Goal: Check status: Check status

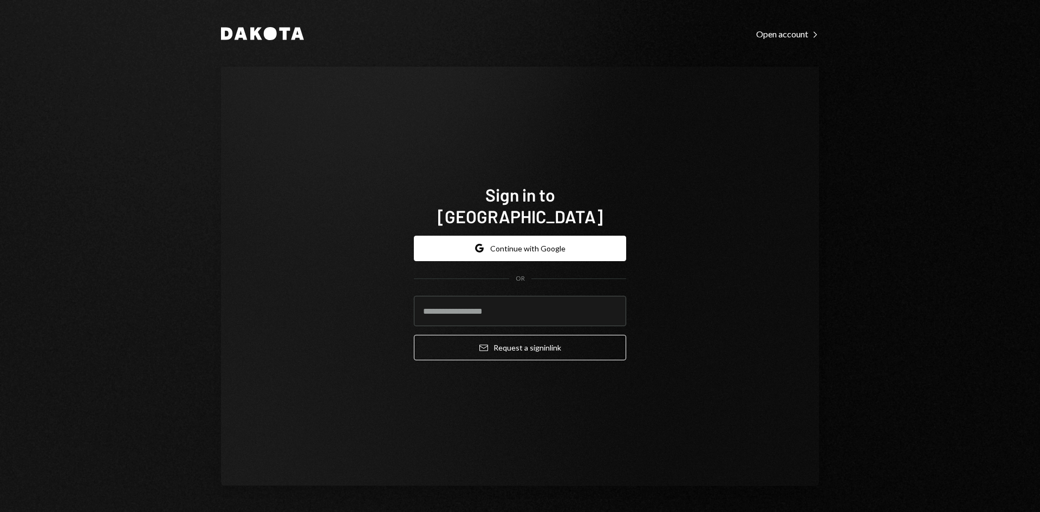
drag, startPoint x: 615, startPoint y: 296, endPoint x: 609, endPoint y: 301, distance: 7.4
click at [0, 512] on com-1password-button at bounding box center [0, 512] width 0 height 0
click at [474, 296] on input "email" at bounding box center [520, 311] width 212 height 30
type input "**********"
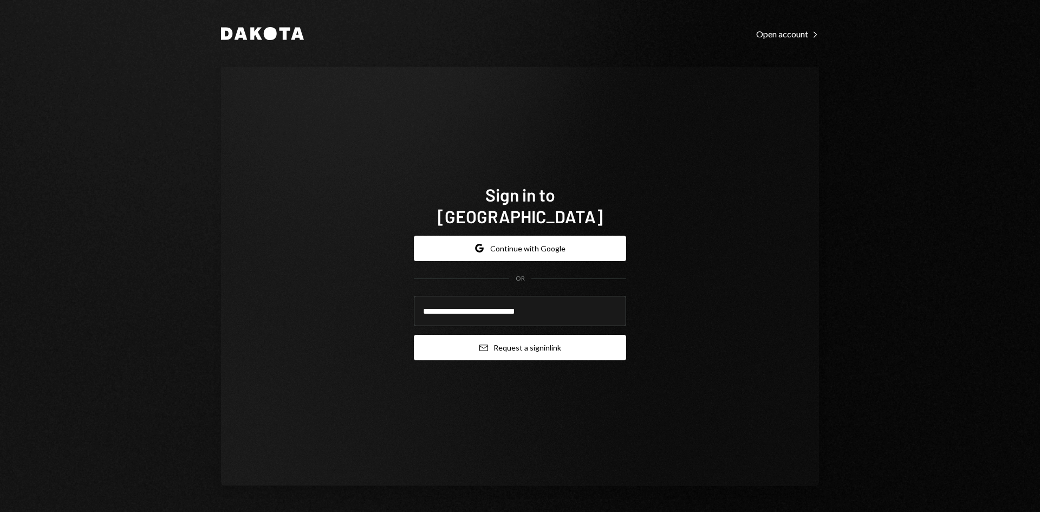
click at [509, 335] on button "Email Request a sign in link" at bounding box center [520, 347] width 212 height 25
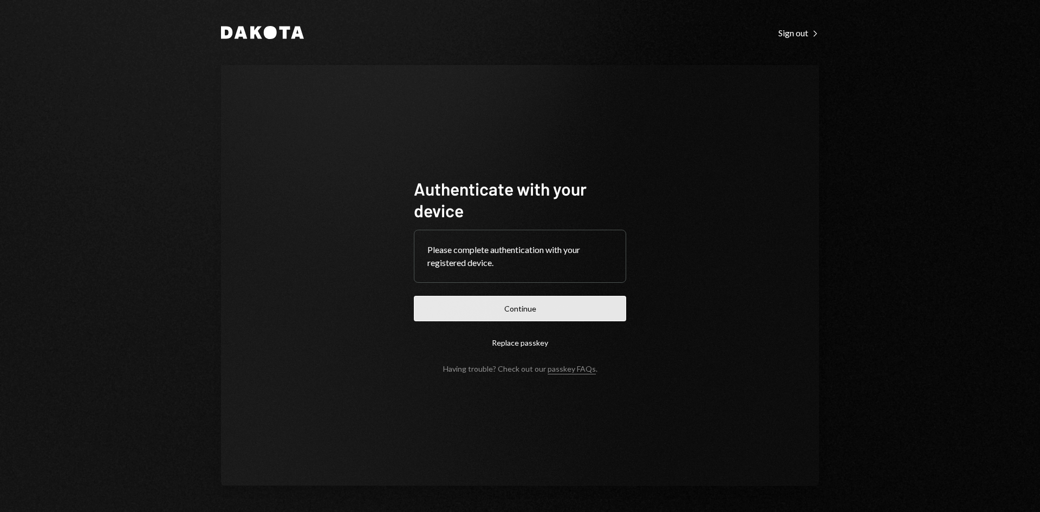
click at [521, 310] on button "Continue" at bounding box center [520, 308] width 212 height 25
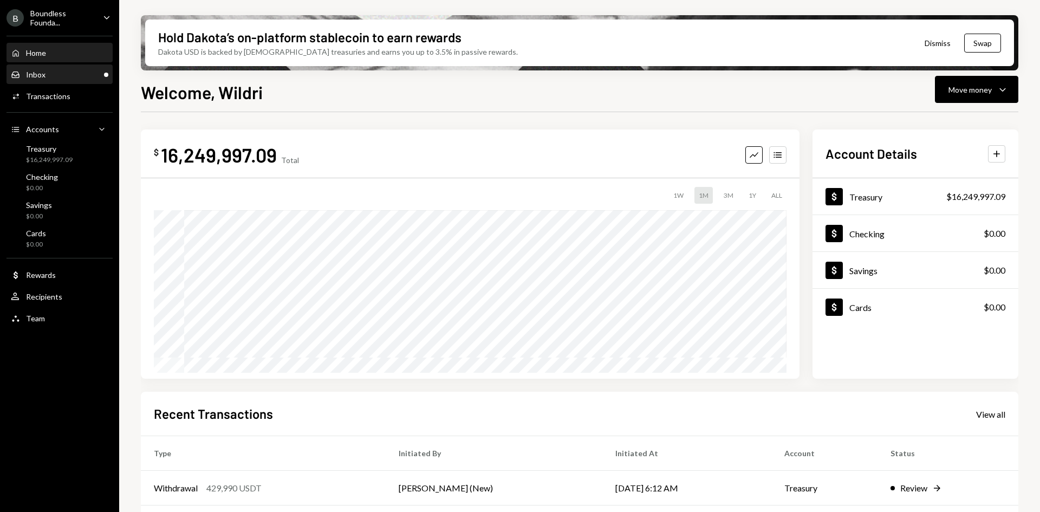
click at [68, 74] on div "Inbox Inbox" at bounding box center [60, 75] width 98 height 10
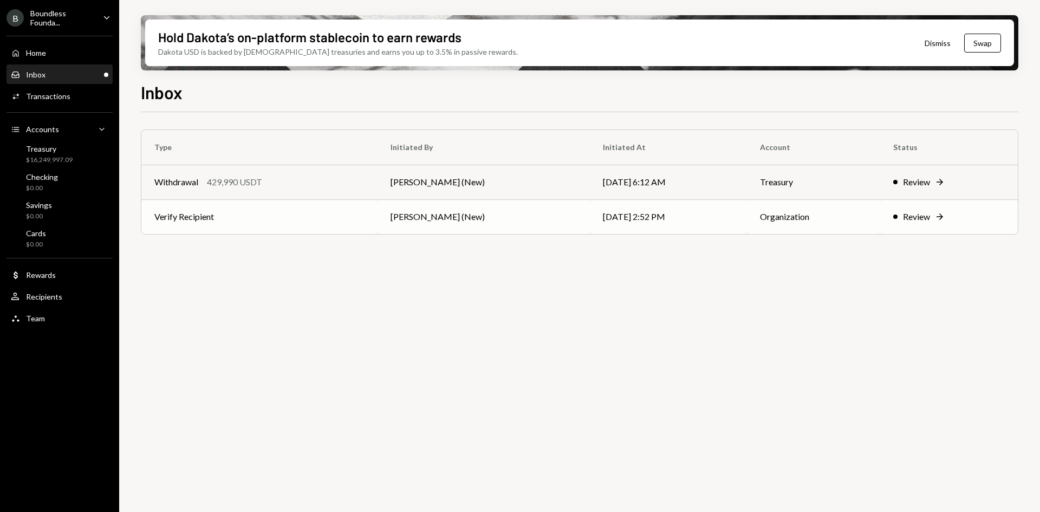
click at [436, 220] on td "[PERSON_NAME] (New)" at bounding box center [484, 216] width 212 height 35
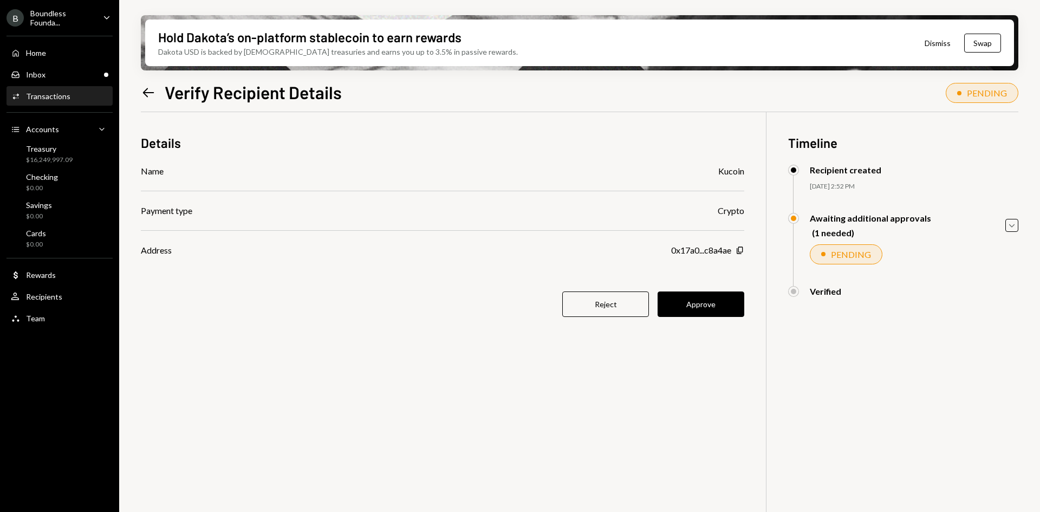
click at [146, 92] on icon "Left Arrow" at bounding box center [148, 92] width 15 height 15
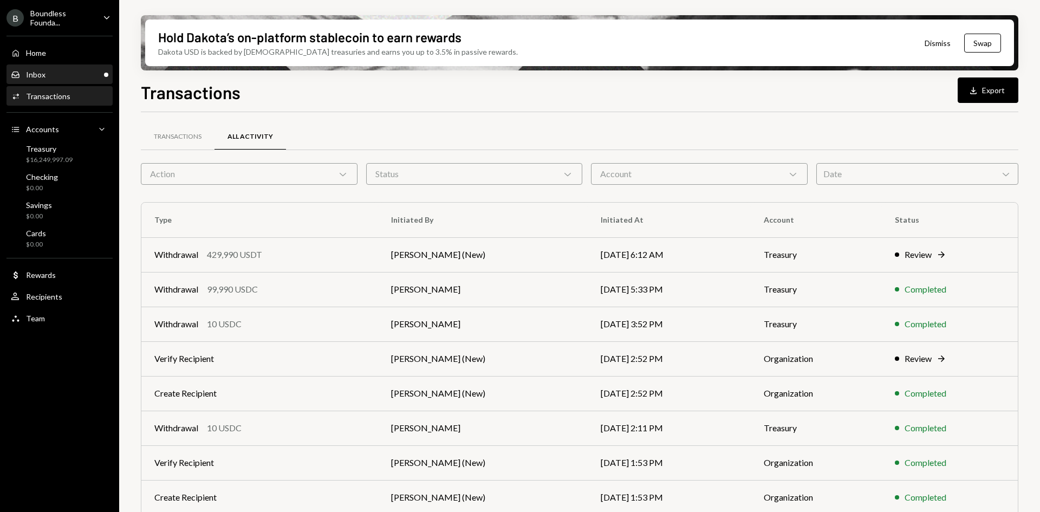
click at [58, 69] on div "Inbox Inbox" at bounding box center [60, 75] width 98 height 18
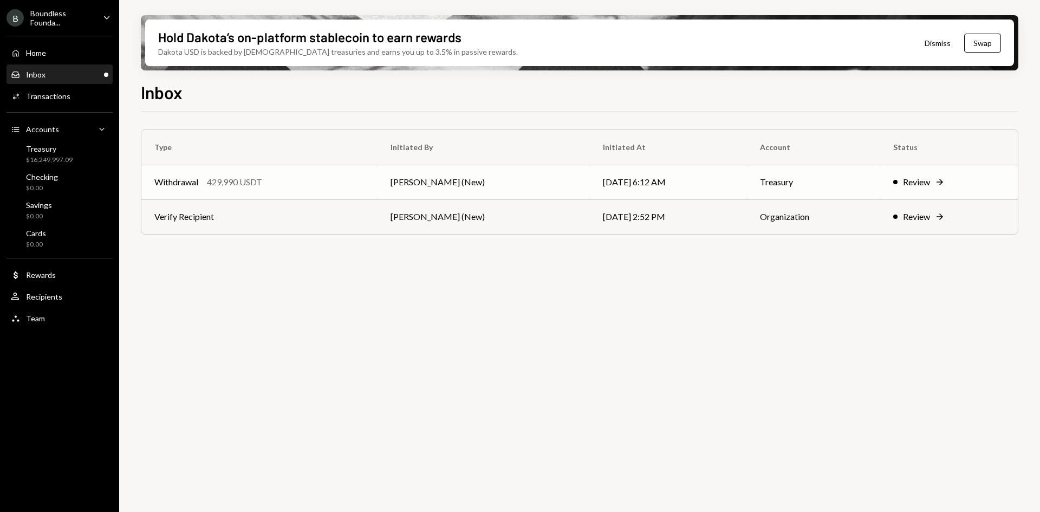
click at [478, 184] on td "[PERSON_NAME] (New)" at bounding box center [484, 182] width 212 height 35
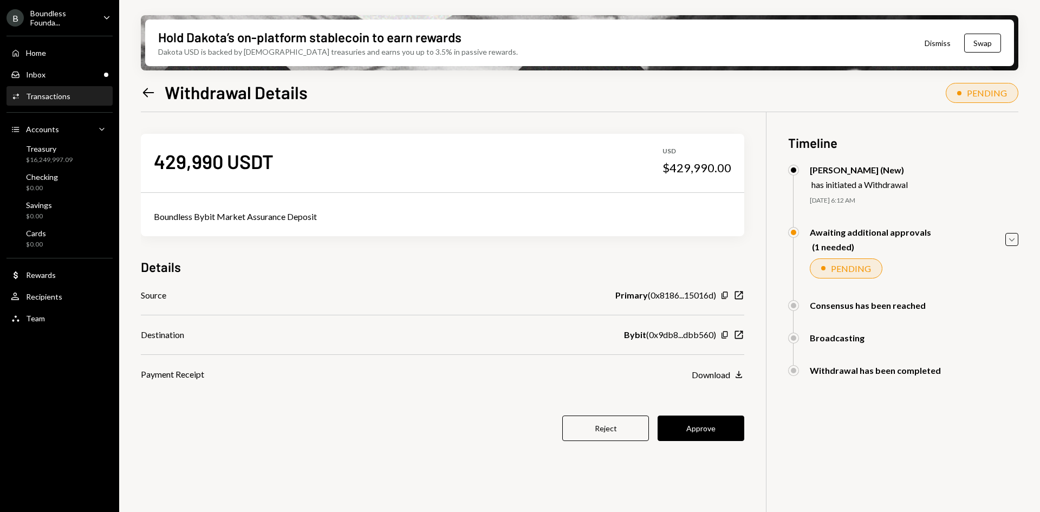
click at [48, 95] on div "Transactions" at bounding box center [48, 96] width 44 height 9
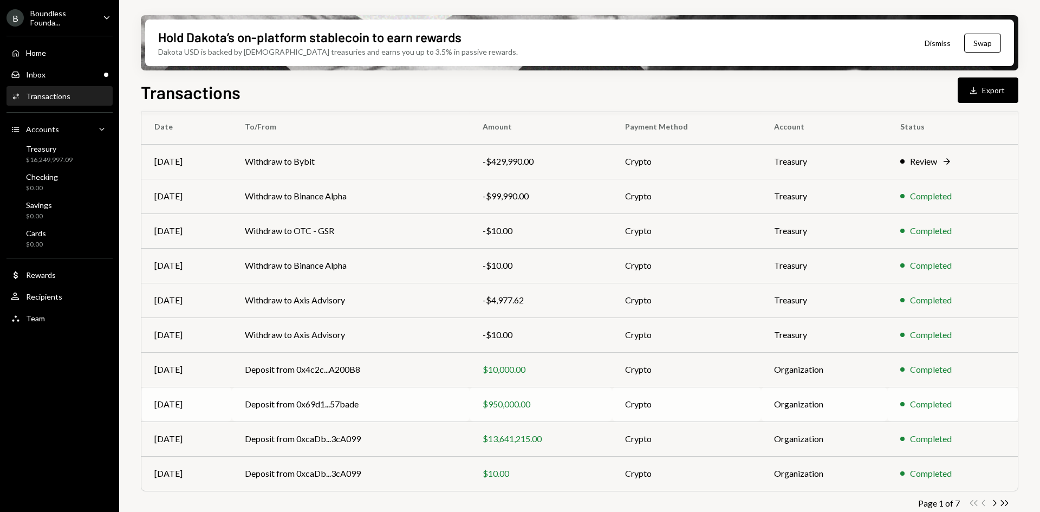
scroll to position [105, 0]
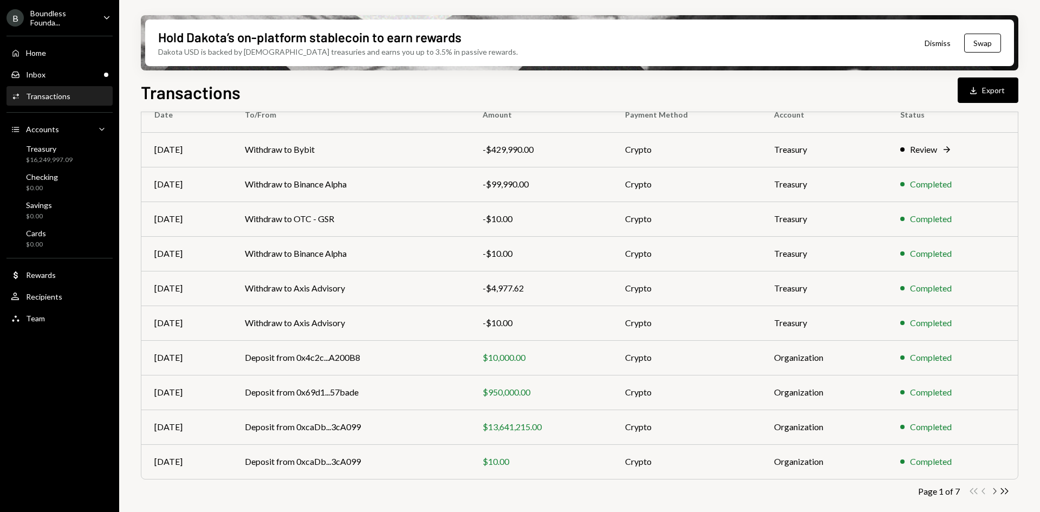
click at [998, 494] on icon "Chevron Right" at bounding box center [994, 491] width 10 height 10
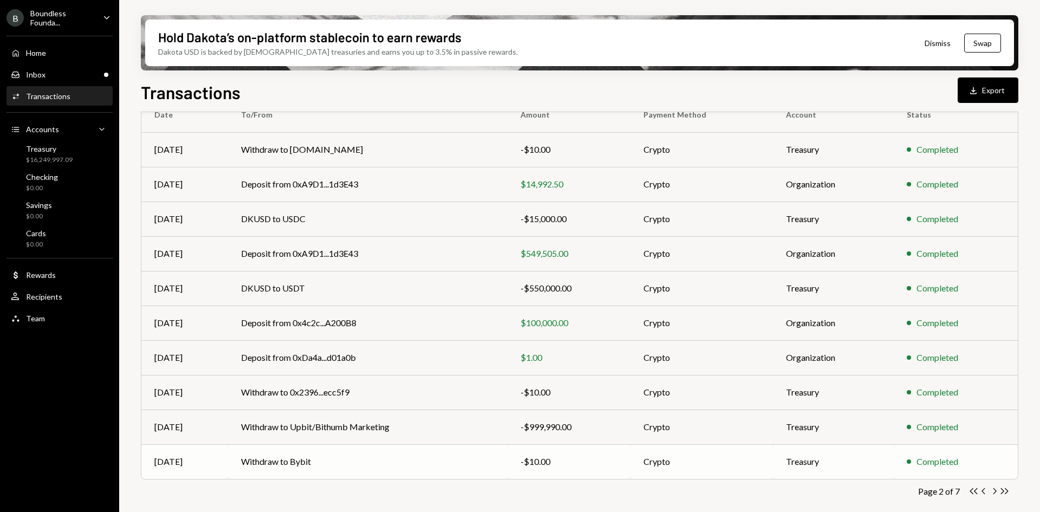
click at [397, 469] on td "Withdraw to Bybit" at bounding box center [368, 461] width 280 height 35
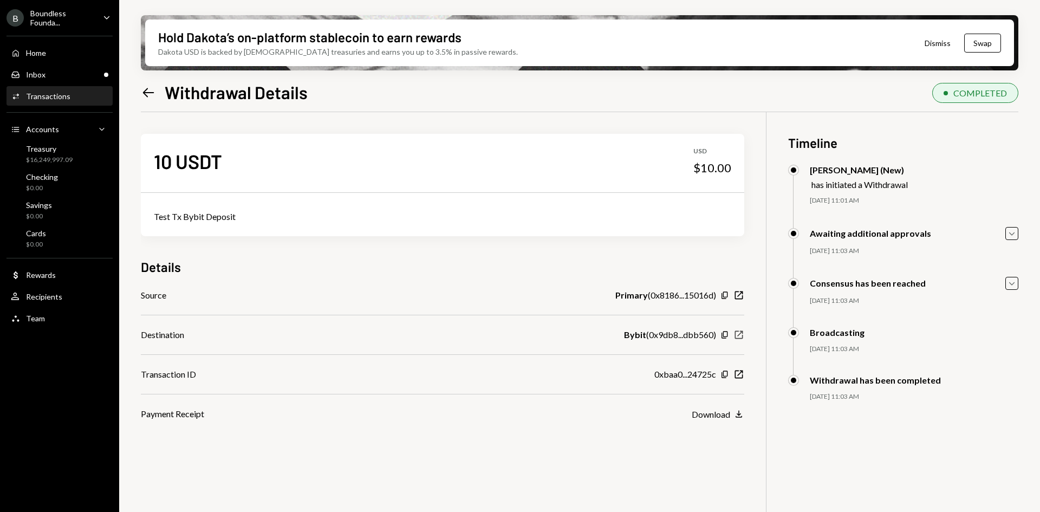
drag, startPoint x: 0, startPoint y: 0, endPoint x: 737, endPoint y: 336, distance: 809.9
click at [737, 336] on icon "New Window" at bounding box center [739, 334] width 11 height 11
click at [64, 75] on div "Inbox Inbox" at bounding box center [60, 75] width 98 height 10
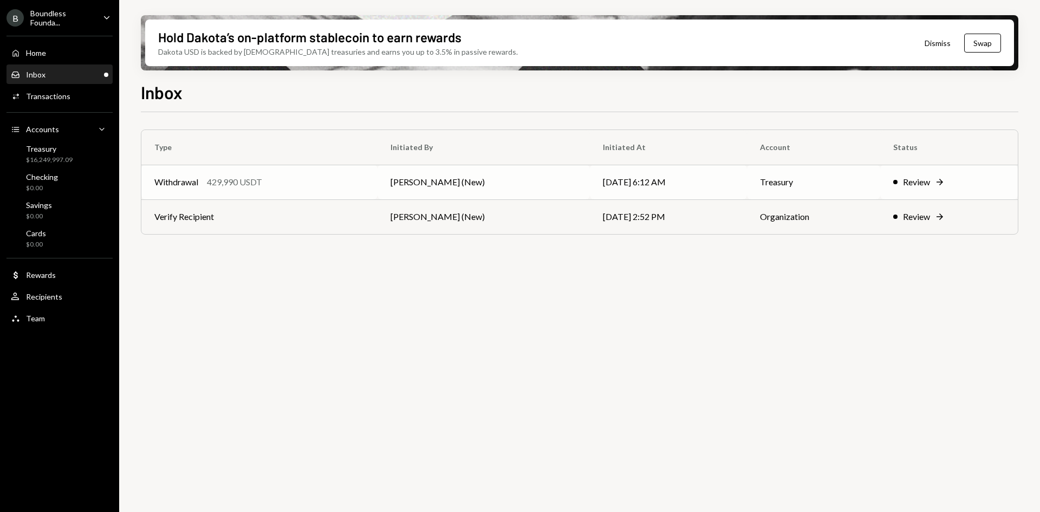
click at [395, 184] on td "[PERSON_NAME] (New)" at bounding box center [484, 182] width 212 height 35
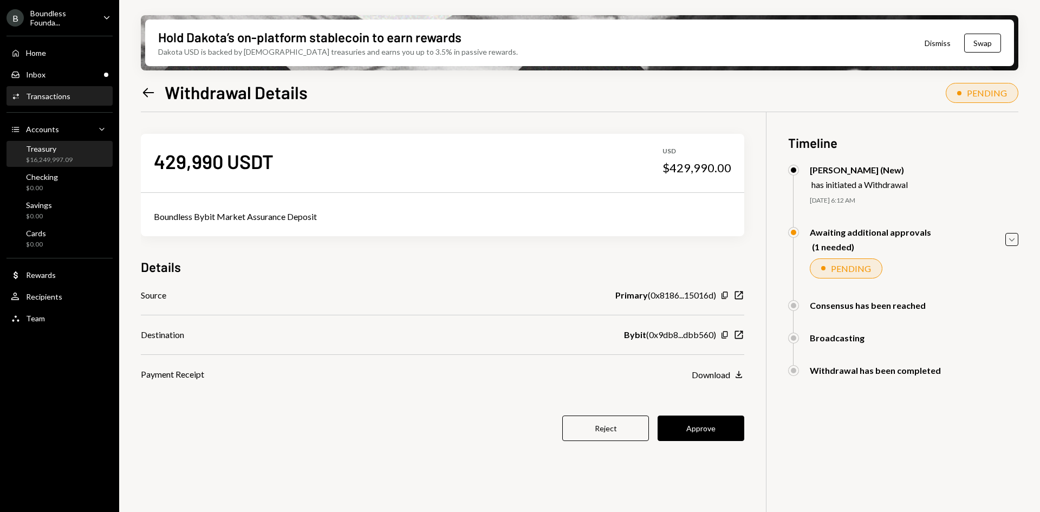
click at [53, 154] on div "Treasury $16,249,997.09" at bounding box center [49, 154] width 47 height 21
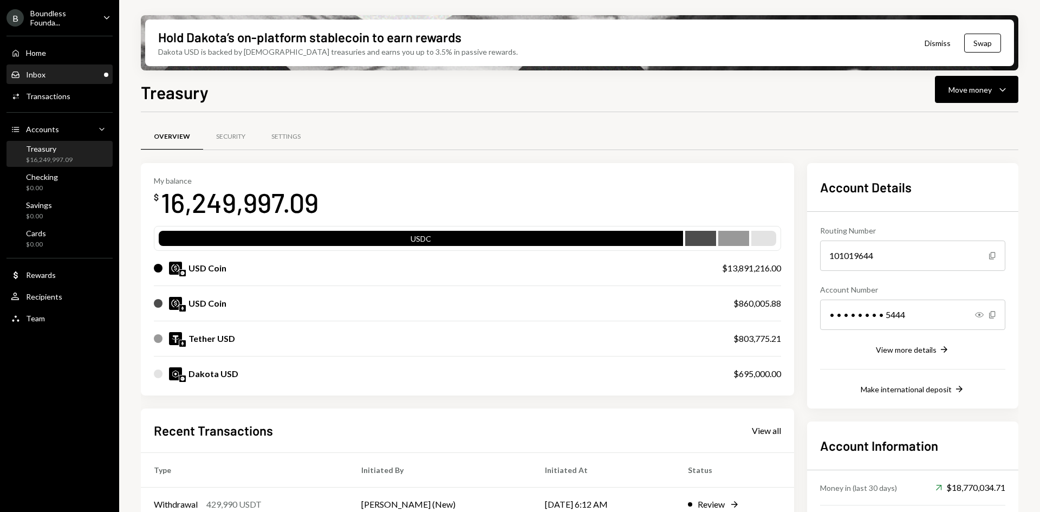
click at [74, 68] on div "Inbox Inbox" at bounding box center [60, 75] width 98 height 18
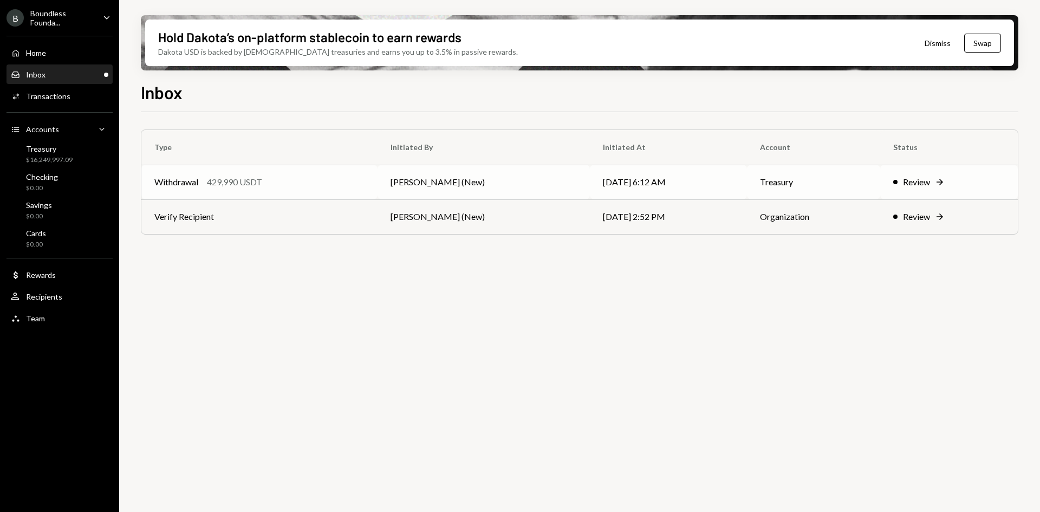
click at [383, 181] on td "[PERSON_NAME] (New)" at bounding box center [484, 182] width 212 height 35
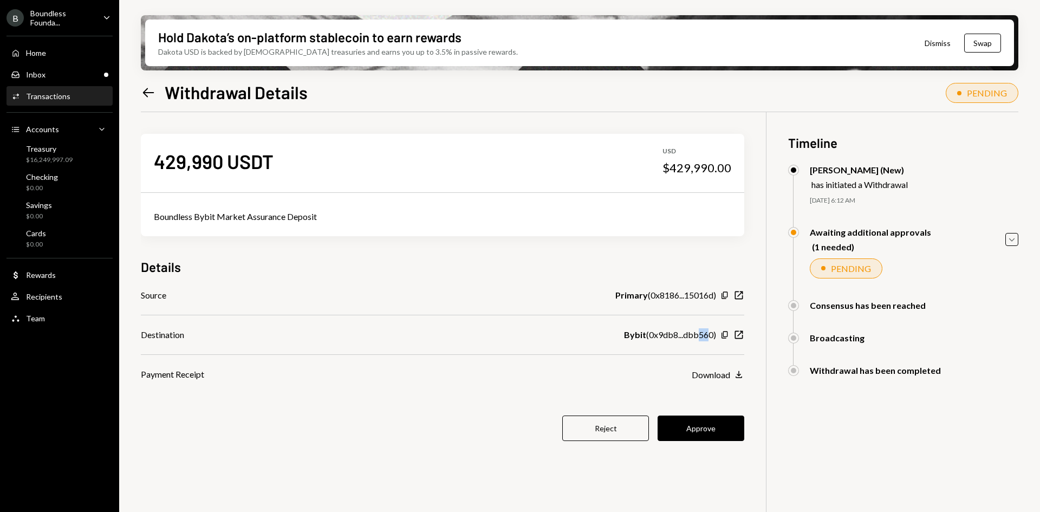
drag, startPoint x: 699, startPoint y: 334, endPoint x: 711, endPoint y: 339, distance: 12.7
click at [711, 339] on div "Bybit ( 0x9db8...dbb560 )" at bounding box center [670, 334] width 92 height 13
click at [739, 333] on icon "New Window" at bounding box center [739, 334] width 11 height 11
click at [664, 302] on div "Source Primary ( 0x8186...15016d ) Copy New Window Destination Bybit ( 0x9db8..…" at bounding box center [443, 335] width 604 height 92
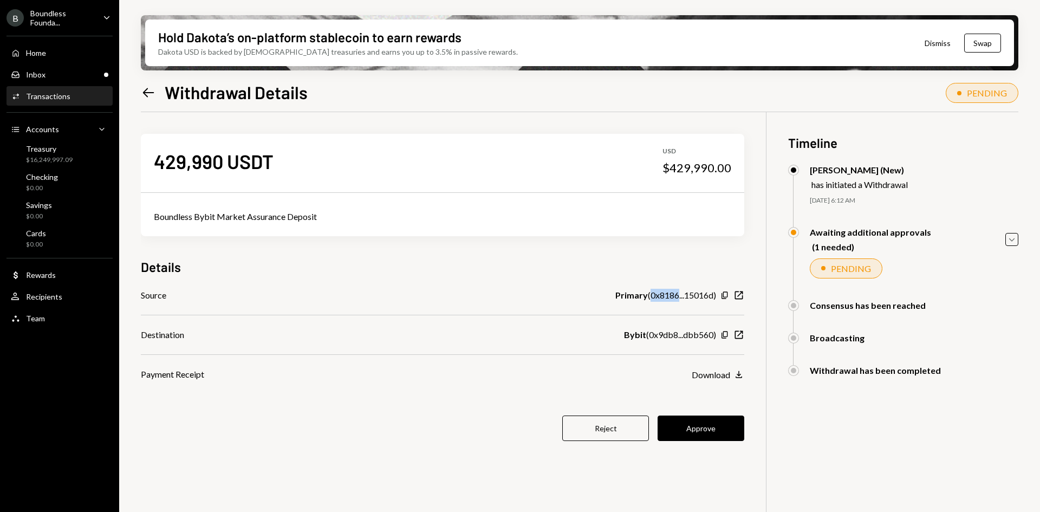
click at [674, 295] on div "Primary ( 0x8186...15016d )" at bounding box center [666, 295] width 101 height 13
click at [54, 157] on div "$16,249,997.09" at bounding box center [49, 160] width 47 height 9
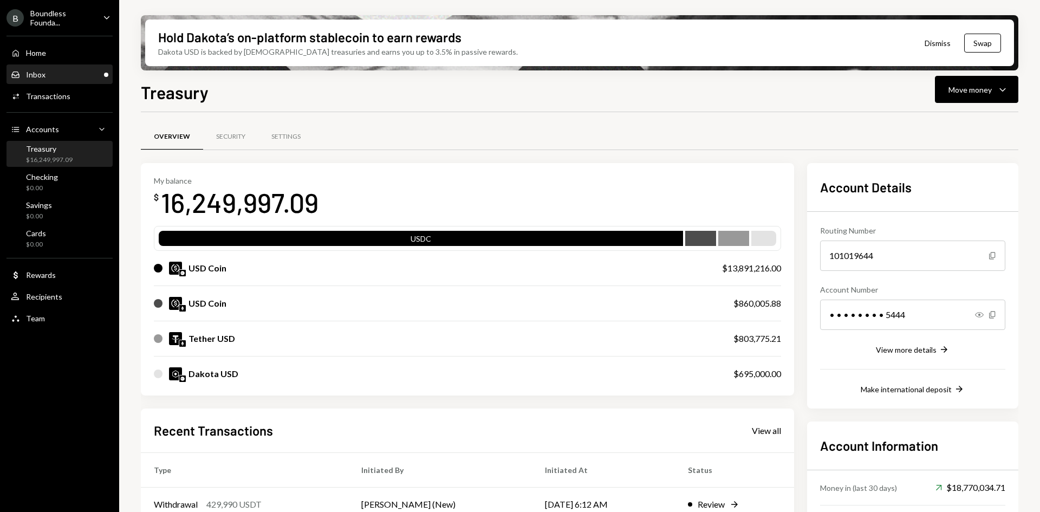
click at [63, 73] on div "Inbox Inbox" at bounding box center [60, 75] width 98 height 10
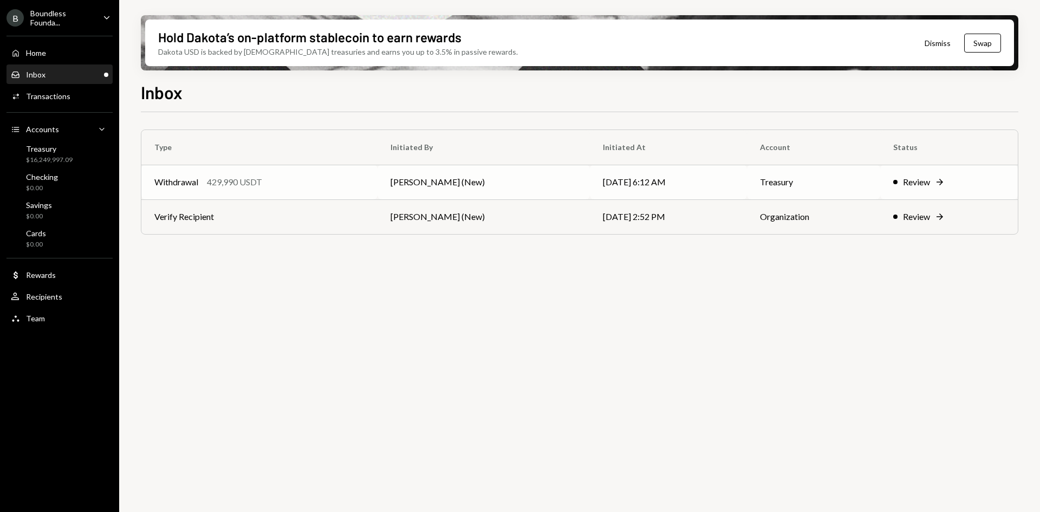
click at [409, 189] on td "[PERSON_NAME] (New)" at bounding box center [484, 182] width 212 height 35
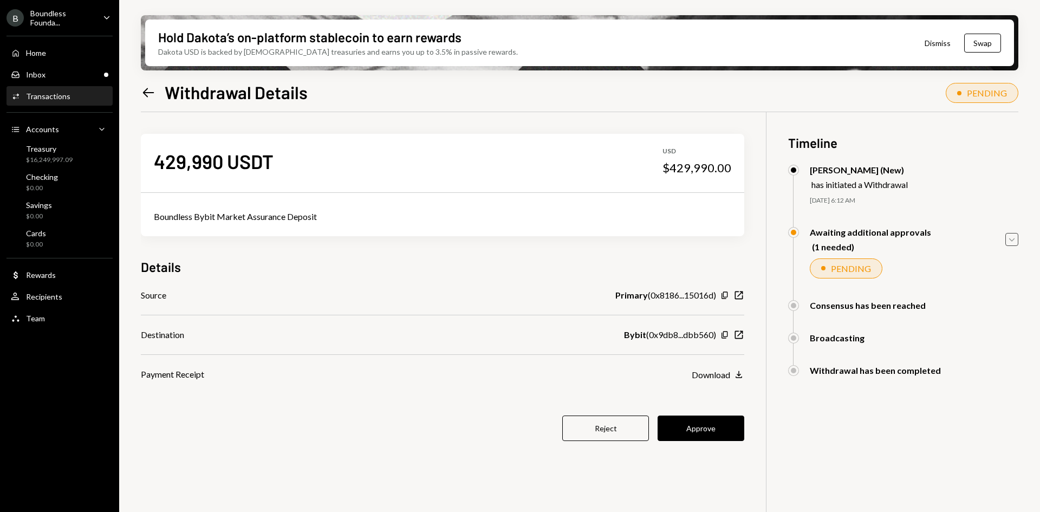
click at [1013, 235] on icon "Caret Down" at bounding box center [1012, 240] width 12 height 12
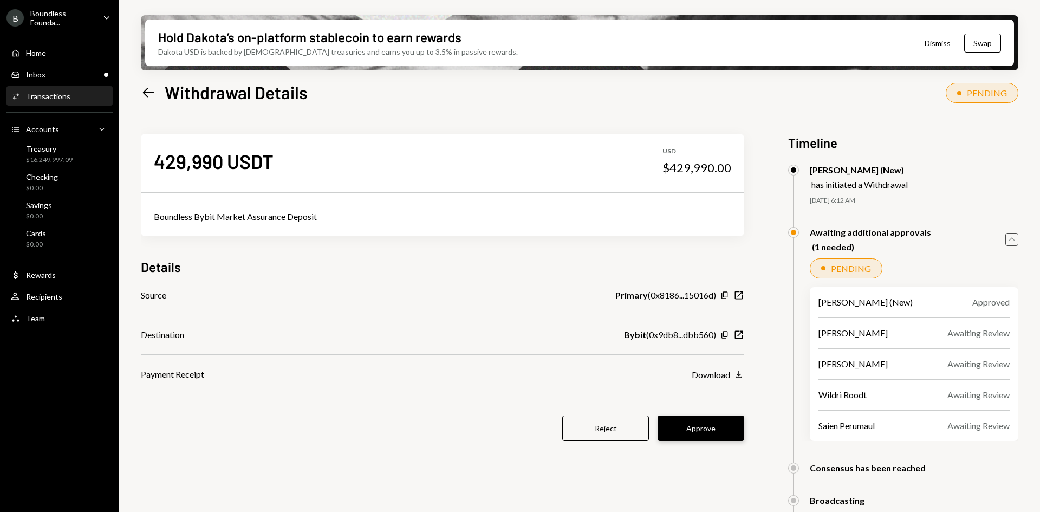
click at [710, 434] on button "Approve" at bounding box center [701, 428] width 87 height 25
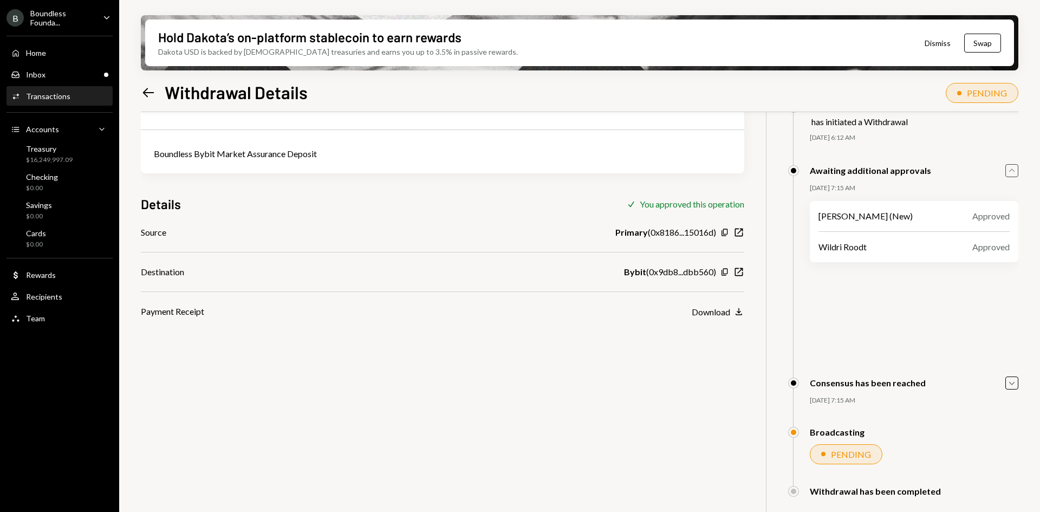
scroll to position [87, 0]
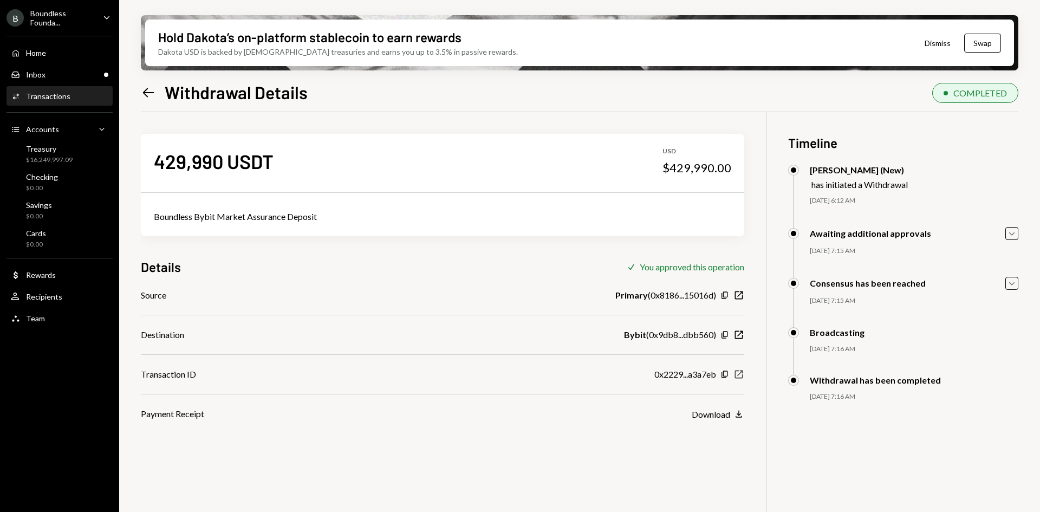
click at [739, 376] on icon "New Window" at bounding box center [739, 374] width 11 height 11
